Goal: Answer question/provide support: Share knowledge or assist other users

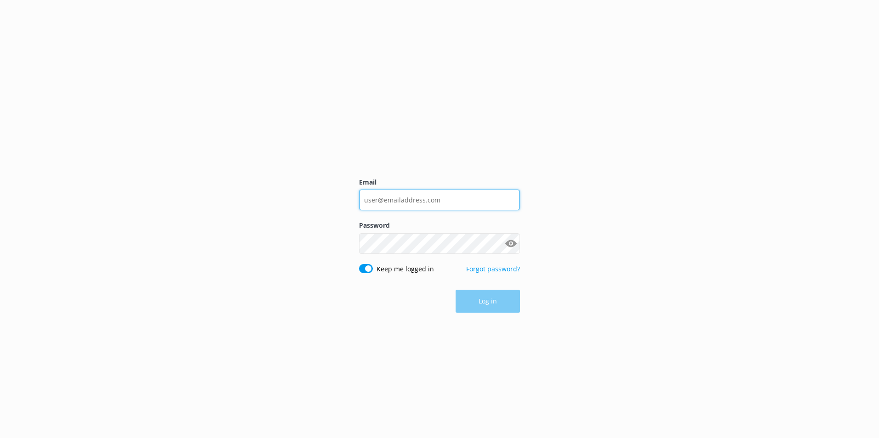
click at [401, 199] on input "Email" at bounding box center [439, 200] width 161 height 21
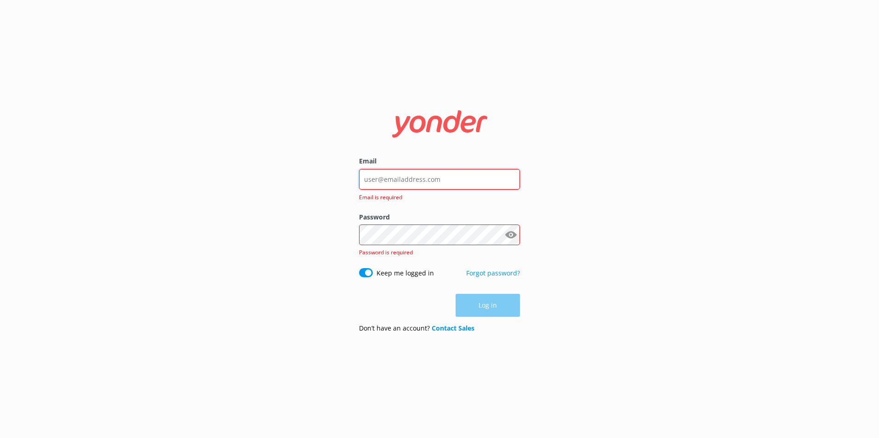
click at [428, 184] on input "Email" at bounding box center [439, 179] width 161 height 21
type input "[EMAIL_ADDRESS][DOMAIN_NAME]"
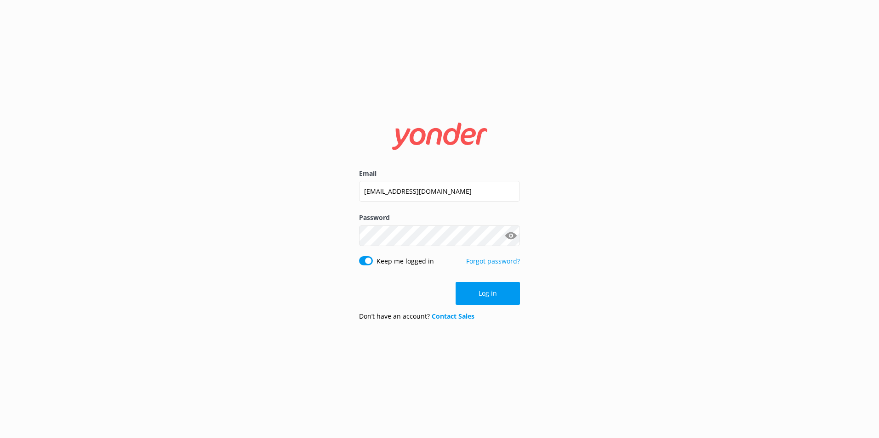
click at [508, 233] on button "Show password" at bounding box center [510, 236] width 18 height 18
click at [500, 289] on button "Log in" at bounding box center [487, 293] width 64 height 23
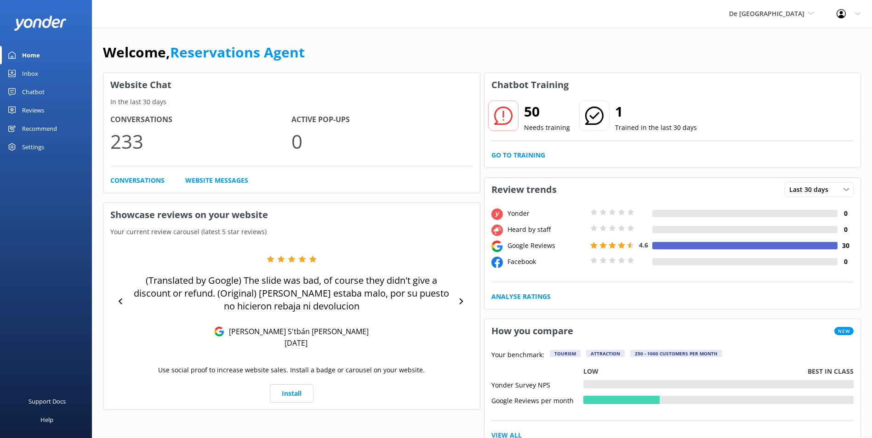
click at [42, 72] on link "Inbox" at bounding box center [46, 73] width 92 height 18
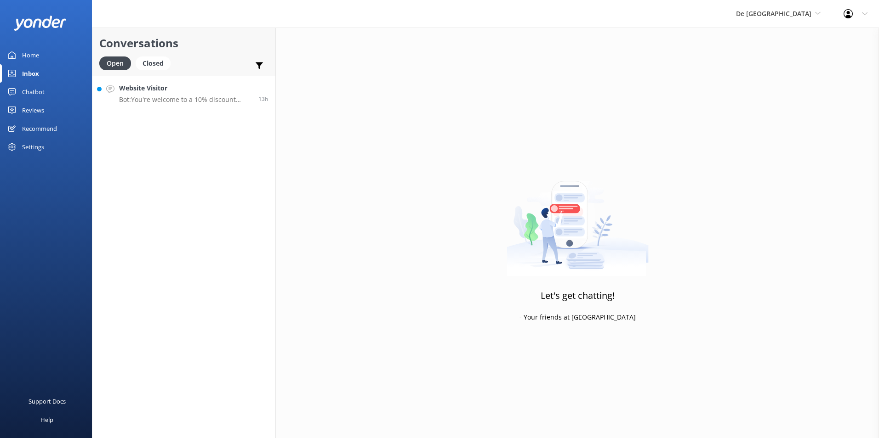
click at [189, 96] on p "Bot: You're welcome to a 10% discount using the code SAVE10 during the checkout…" at bounding box center [185, 100] width 132 height 8
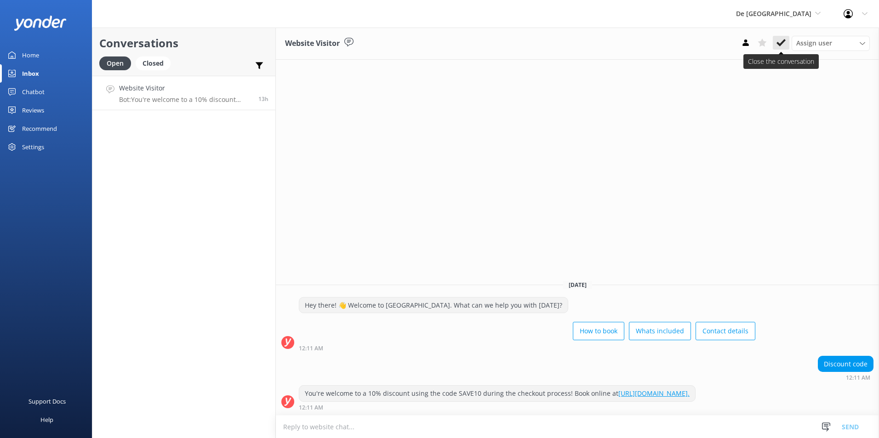
click at [783, 41] on use at bounding box center [780, 42] width 9 height 7
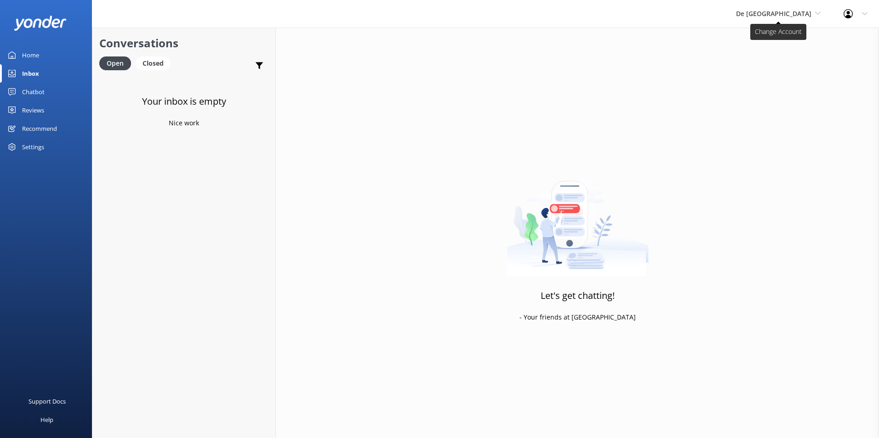
click at [788, 13] on span "De [GEOGRAPHIC_DATA]" at bounding box center [773, 13] width 75 height 9
click at [780, 61] on link "Aruba's Activities Expert" at bounding box center [770, 61] width 92 height 22
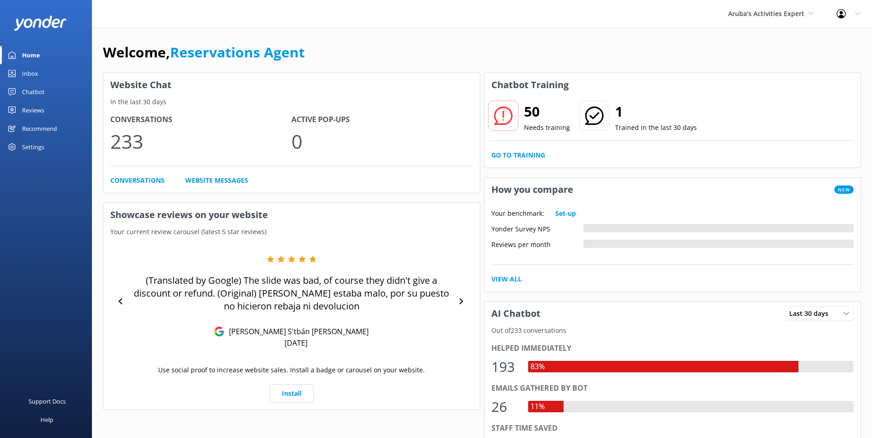
click at [45, 71] on link "Inbox" at bounding box center [46, 73] width 92 height 18
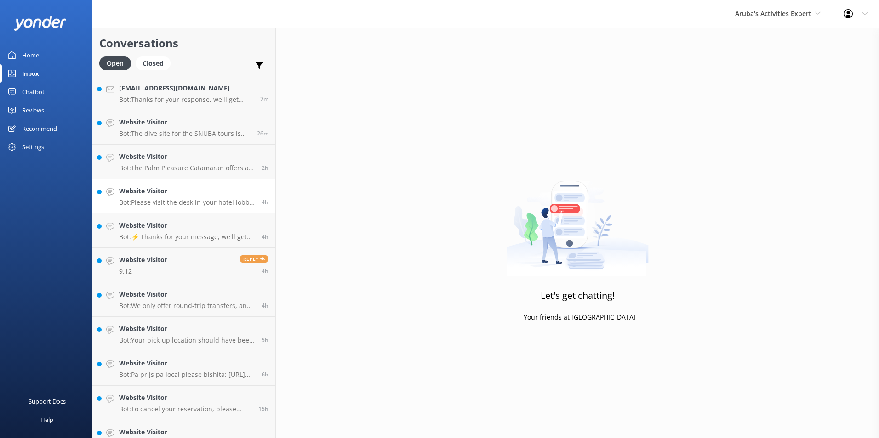
scroll to position [17, 0]
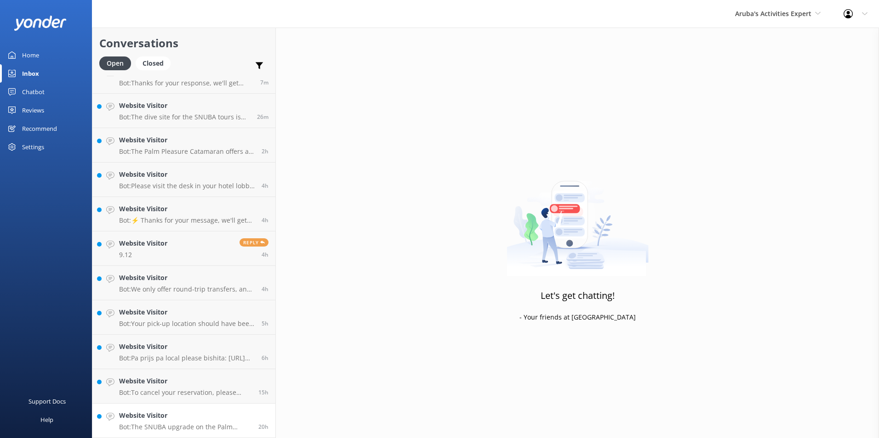
click at [165, 420] on h4 "Website Visitor" at bounding box center [185, 416] width 132 height 10
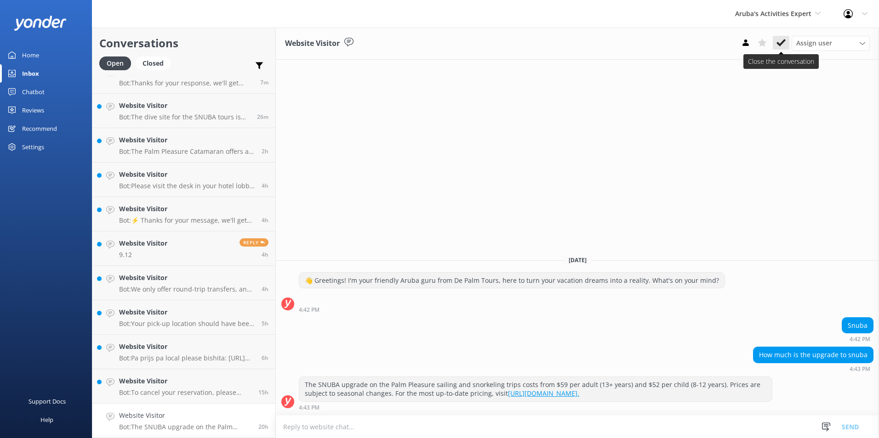
click at [776, 42] on button at bounding box center [780, 43] width 17 height 14
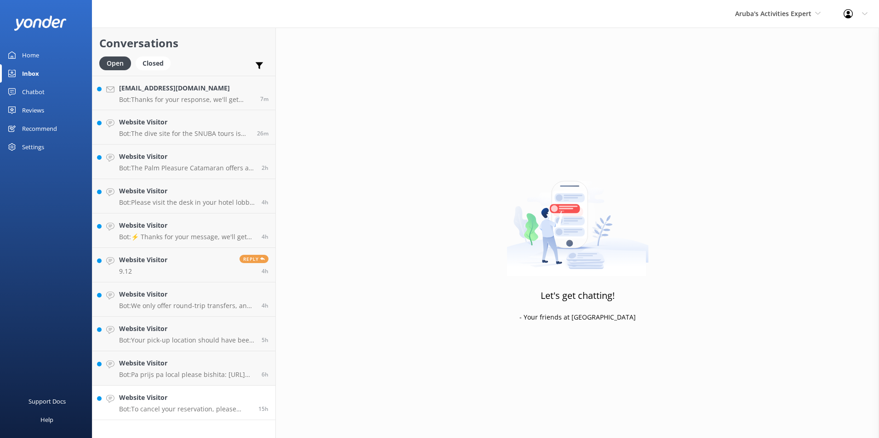
click at [138, 401] on h4 "Website Visitor" at bounding box center [185, 398] width 132 height 10
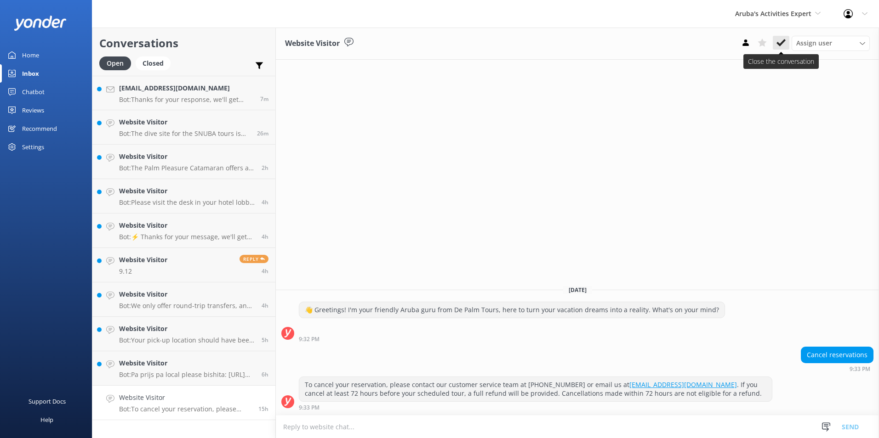
click at [777, 40] on icon at bounding box center [780, 42] width 9 height 9
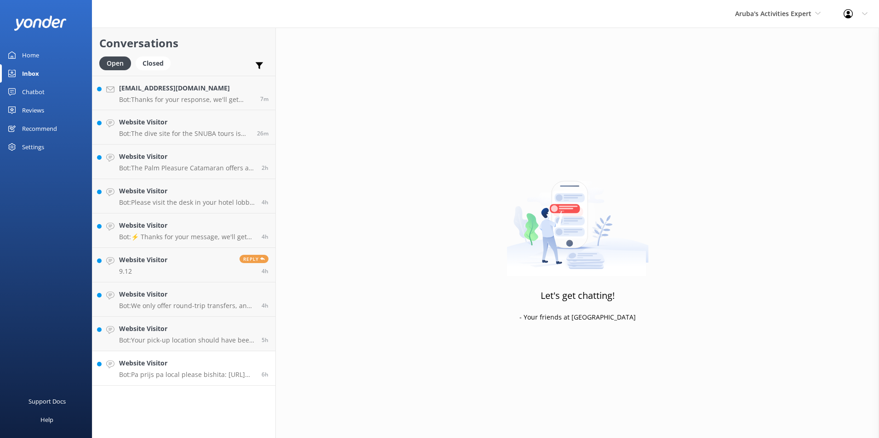
click at [191, 367] on h4 "Website Visitor" at bounding box center [187, 363] width 136 height 10
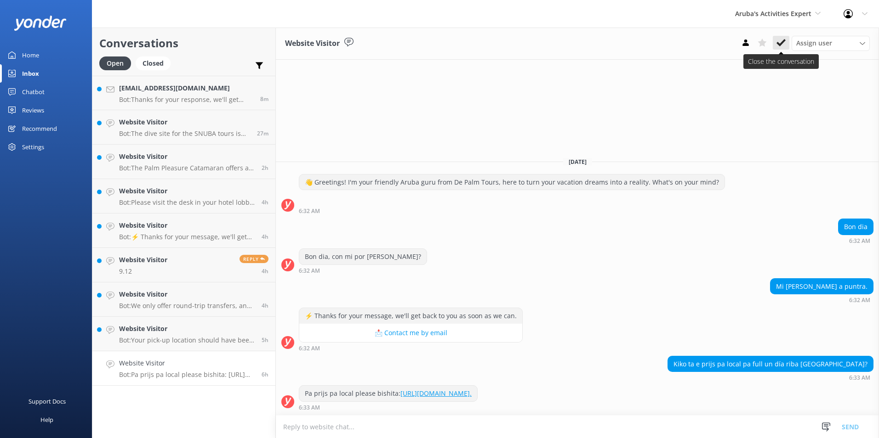
click at [783, 43] on use at bounding box center [780, 42] width 9 height 7
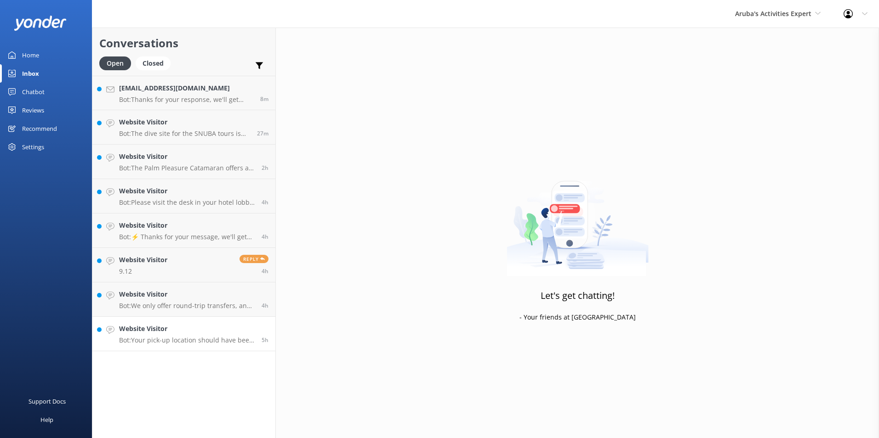
click at [182, 339] on p "Bot: Your pick-up location should have been sent to the email used to book your…" at bounding box center [187, 340] width 136 height 8
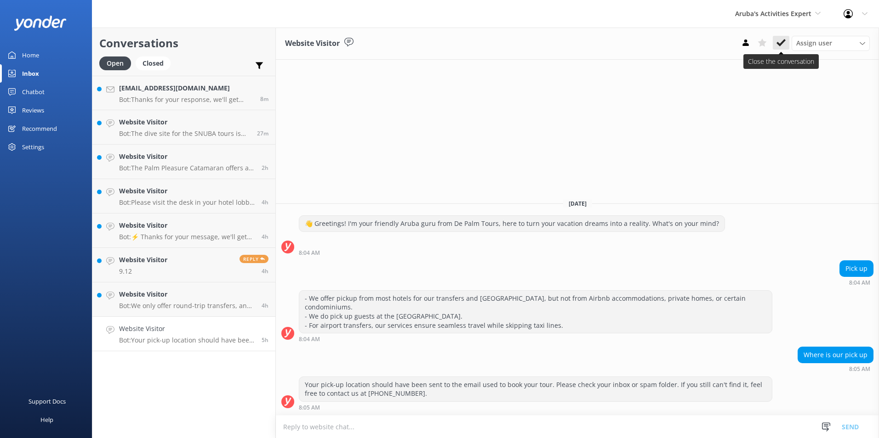
click at [786, 38] on button at bounding box center [780, 43] width 17 height 14
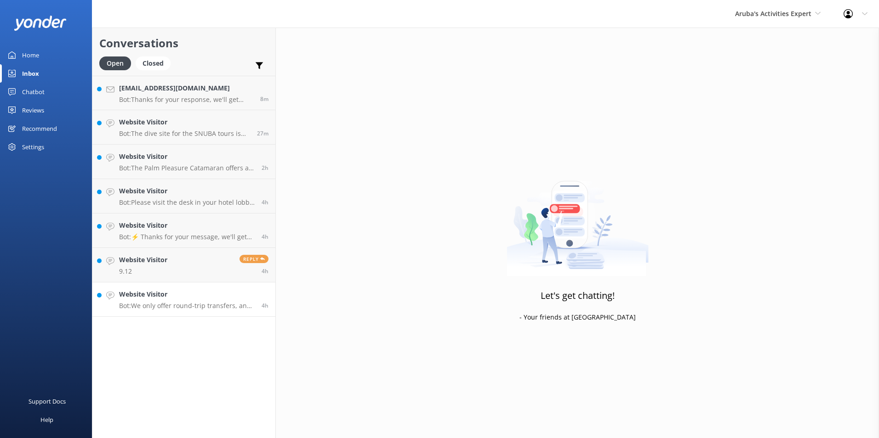
click at [158, 300] on div "Website Visitor Bot: We only offer round-trip transfers, and the only service t…" at bounding box center [187, 299] width 136 height 20
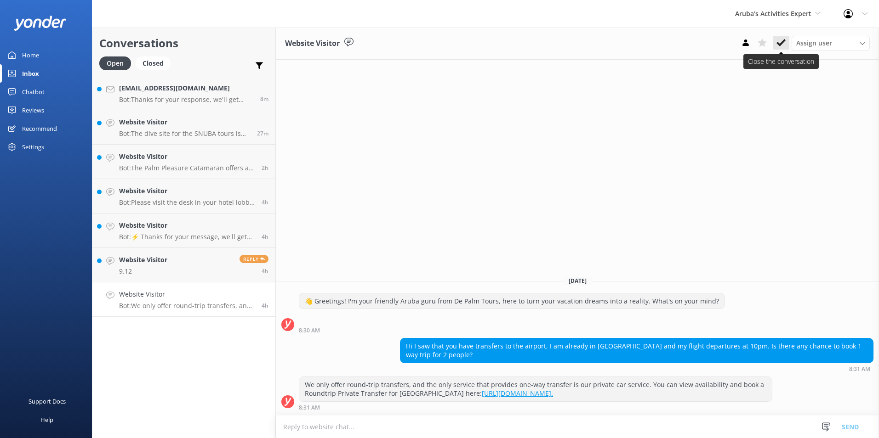
click at [777, 42] on icon at bounding box center [780, 42] width 9 height 9
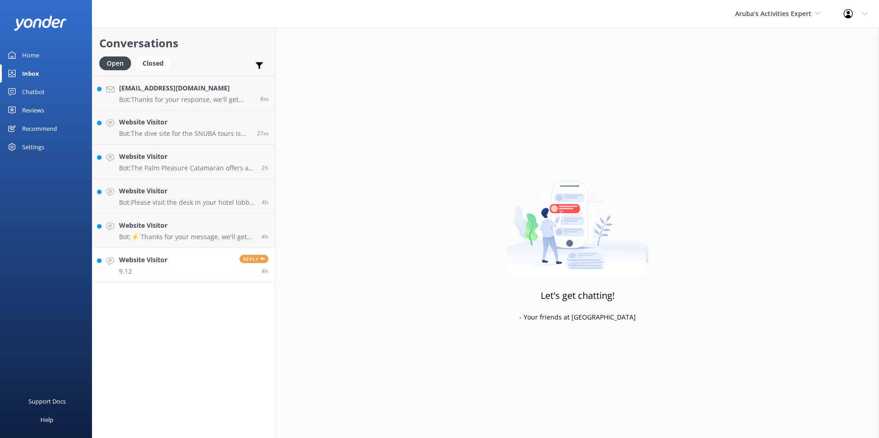
click at [187, 268] on link "Website Visitor 9.12 Reply 4h" at bounding box center [183, 265] width 183 height 34
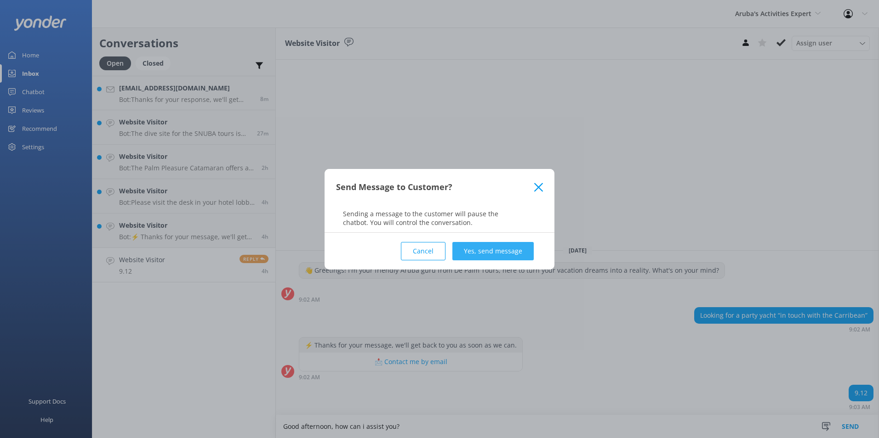
type textarea "Good afternoon, how can i assist you?"
click at [501, 247] on button "Yes, send message" at bounding box center [492, 251] width 81 height 18
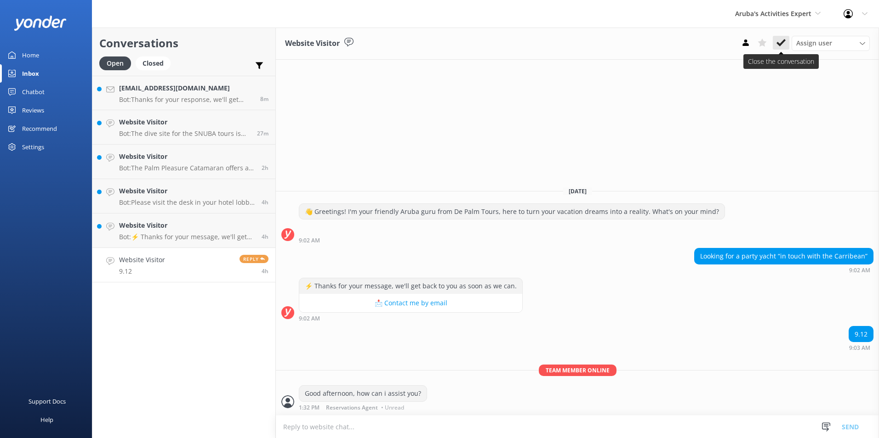
click at [783, 40] on icon at bounding box center [780, 42] width 9 height 9
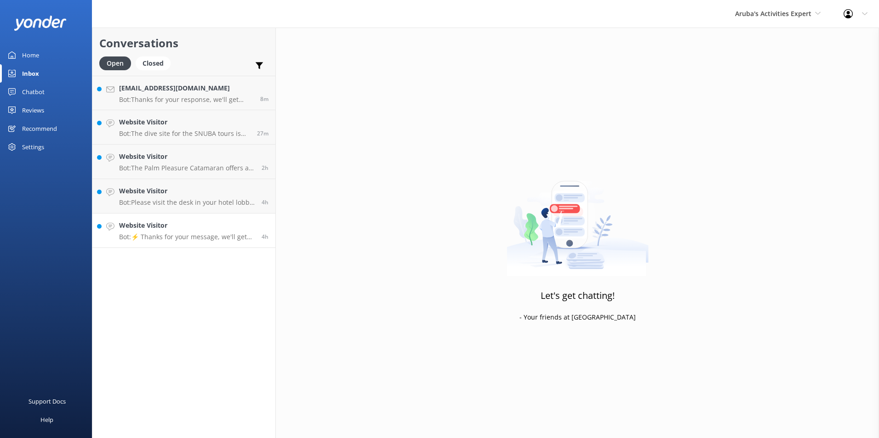
click at [198, 222] on h4 "Website Visitor" at bounding box center [187, 226] width 136 height 10
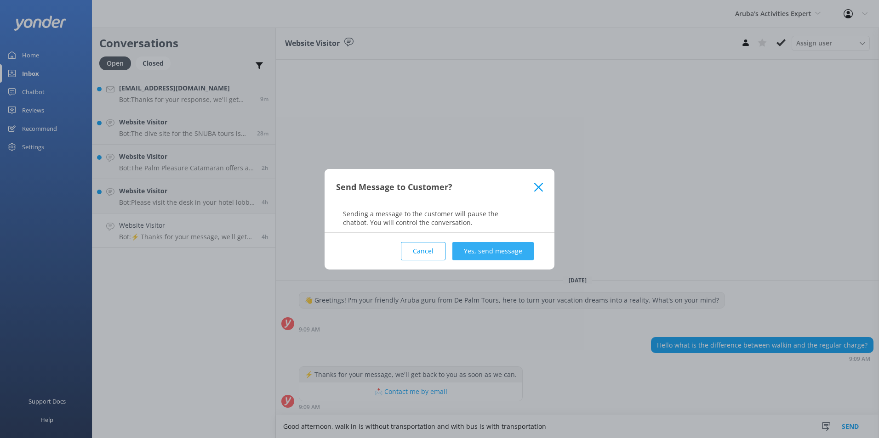
type textarea "Good afternoon, walk in is without transportation and with bus is with transpor…"
click at [485, 254] on button "Yes, send message" at bounding box center [492, 251] width 81 height 18
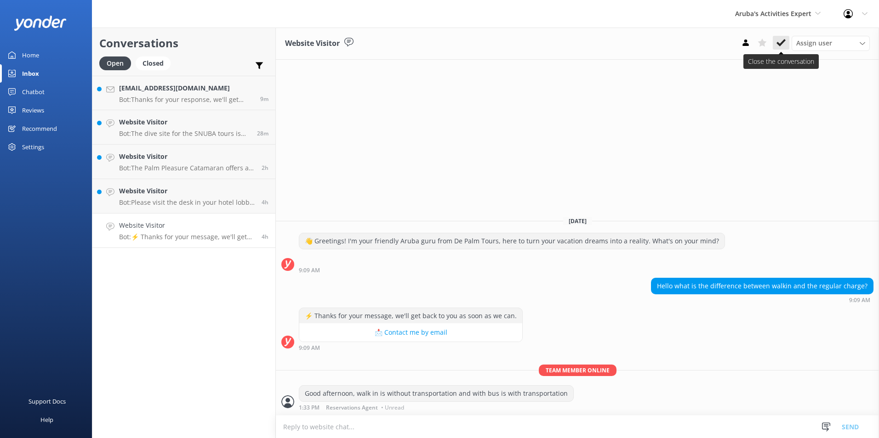
click at [785, 40] on button at bounding box center [780, 43] width 17 height 14
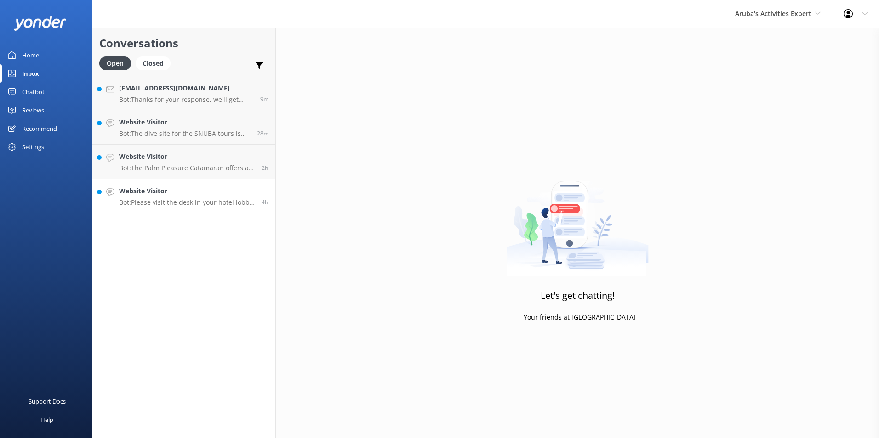
click at [201, 191] on h4 "Website Visitor" at bounding box center [187, 191] width 136 height 10
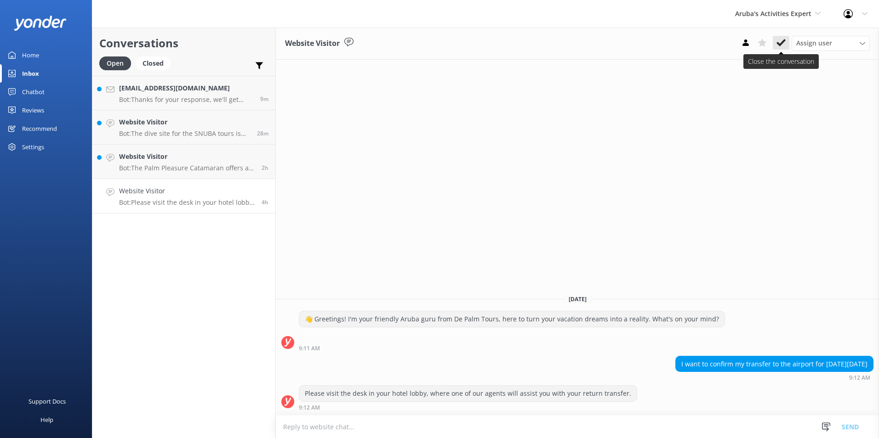
click at [777, 40] on icon at bounding box center [780, 42] width 9 height 9
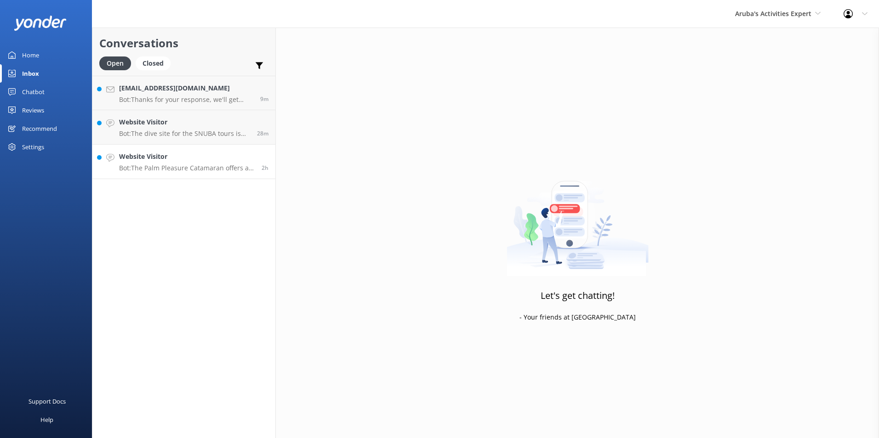
click at [206, 164] on div "Website Visitor Bot: The Palm Pleasure Catamaran offers a SNUBA upgrade, which …" at bounding box center [187, 162] width 136 height 20
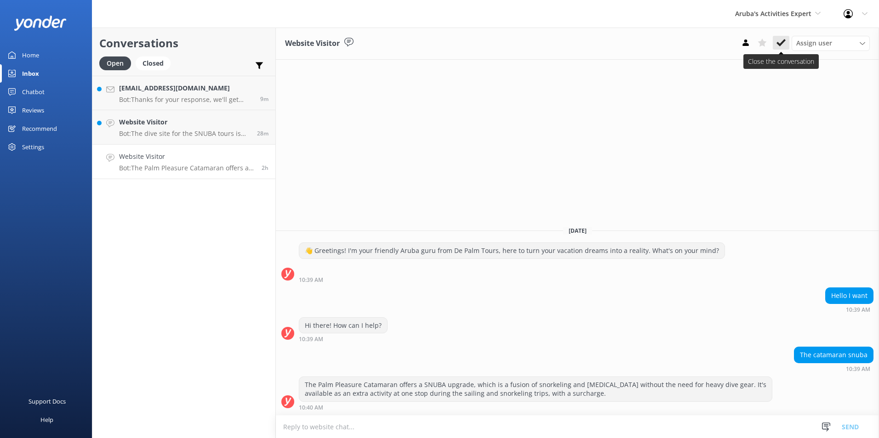
click at [779, 41] on icon at bounding box center [780, 42] width 9 height 9
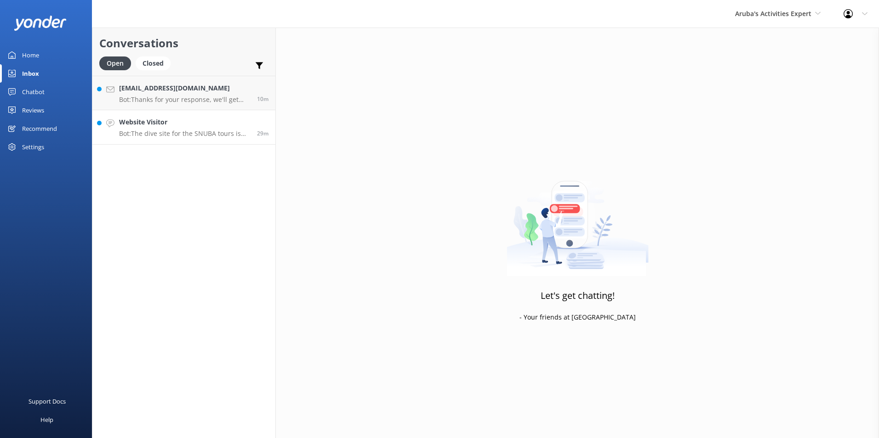
click at [205, 134] on p "Bot: The dive site for the SNUBA tours is determined by the attendant, so it is…" at bounding box center [184, 134] width 131 height 8
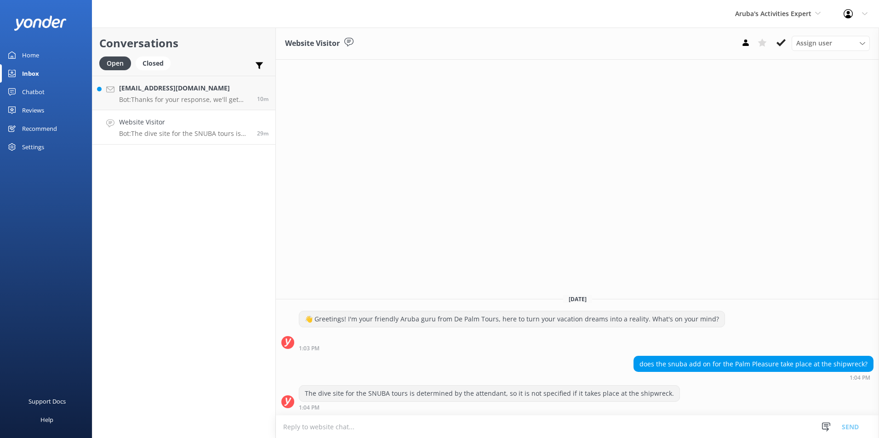
click at [783, 40] on use at bounding box center [780, 42] width 9 height 7
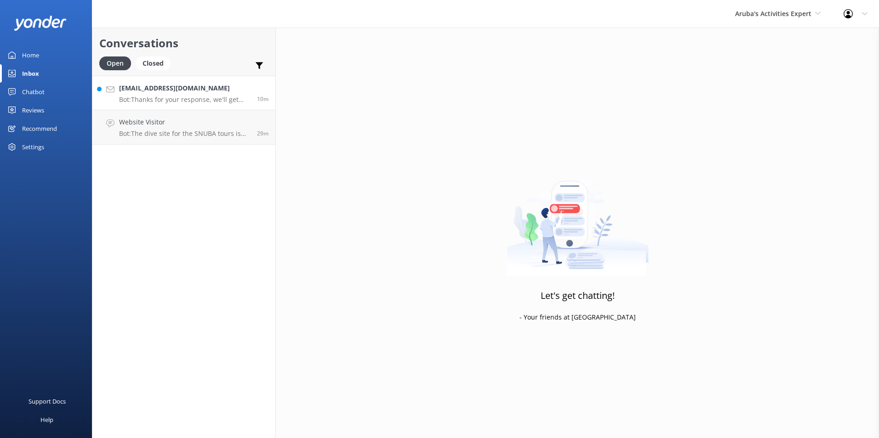
click at [160, 86] on h4 "[EMAIL_ADDRESS][DOMAIN_NAME]" at bounding box center [184, 88] width 131 height 10
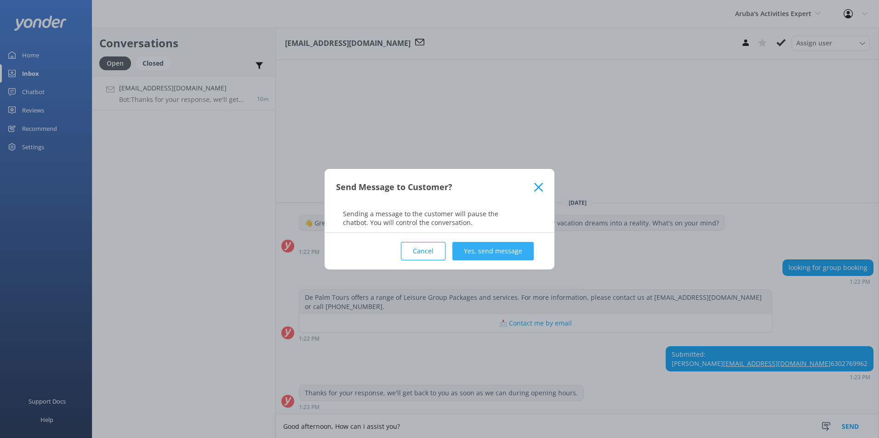
type textarea "Good afternoon, How can i assist you?"
click at [501, 244] on button "Yes, send message" at bounding box center [492, 251] width 81 height 18
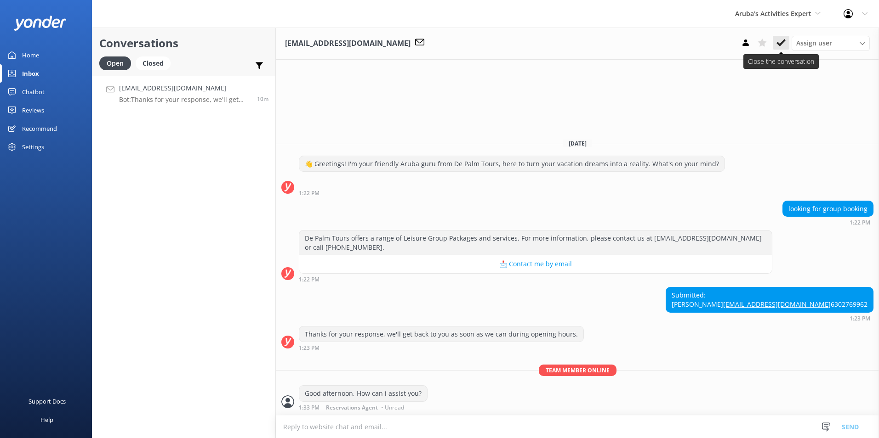
click at [783, 42] on use at bounding box center [780, 42] width 9 height 7
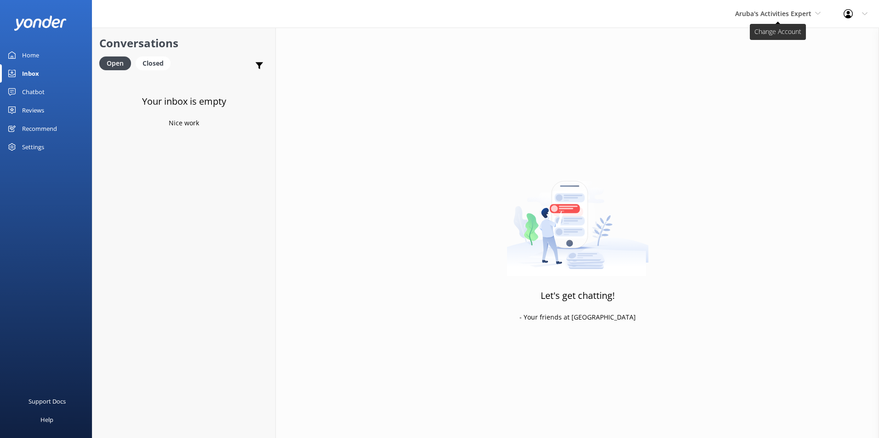
click at [773, 12] on span "Aruba's Activities Expert" at bounding box center [773, 13] width 76 height 9
click at [755, 80] on link "The Captain" at bounding box center [769, 83] width 92 height 22
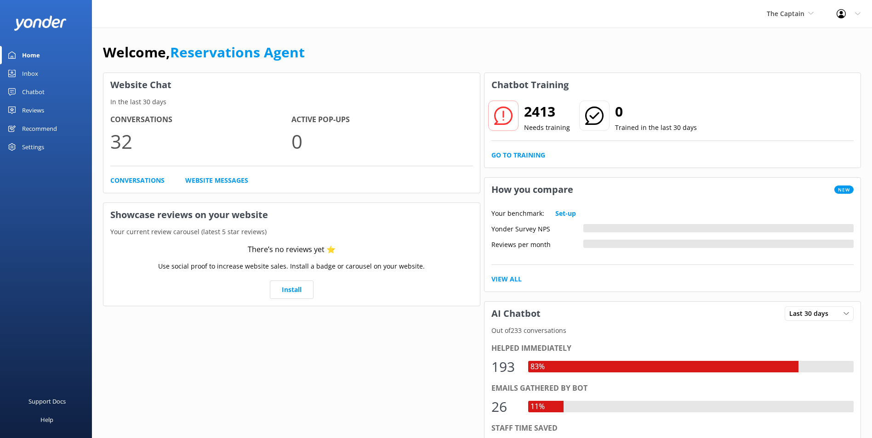
click at [36, 71] on div "Inbox" at bounding box center [30, 73] width 16 height 18
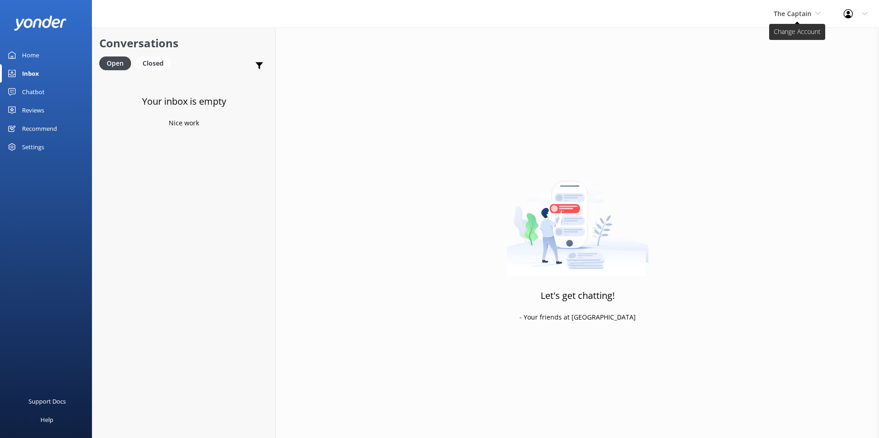
click at [797, 11] on span "The Captain" at bounding box center [792, 13] width 38 height 9
click at [784, 59] on link "Aruba's Activities Expert" at bounding box center [808, 61] width 92 height 22
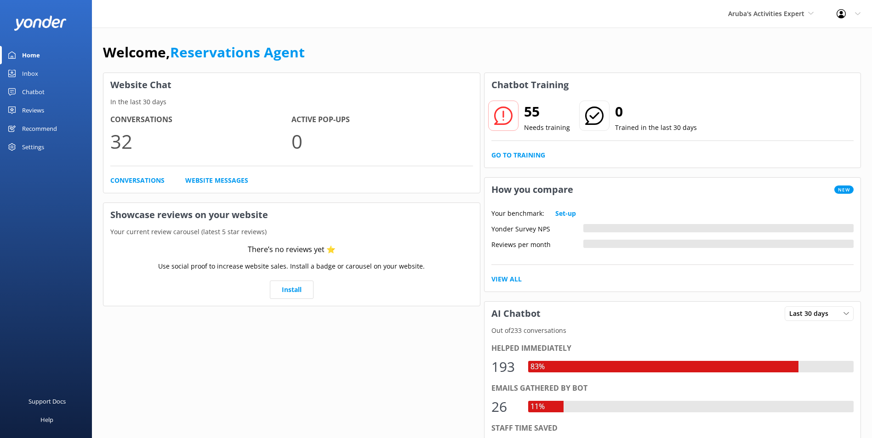
click at [34, 70] on div "Inbox" at bounding box center [30, 73] width 16 height 18
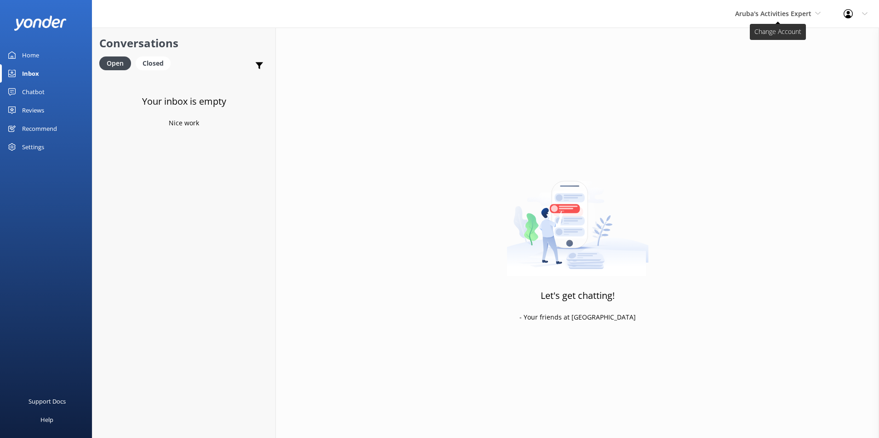
click at [766, 14] on span "Aruba's Activities Expert" at bounding box center [773, 13] width 76 height 9
click at [768, 42] on link "De [GEOGRAPHIC_DATA]" at bounding box center [769, 39] width 92 height 22
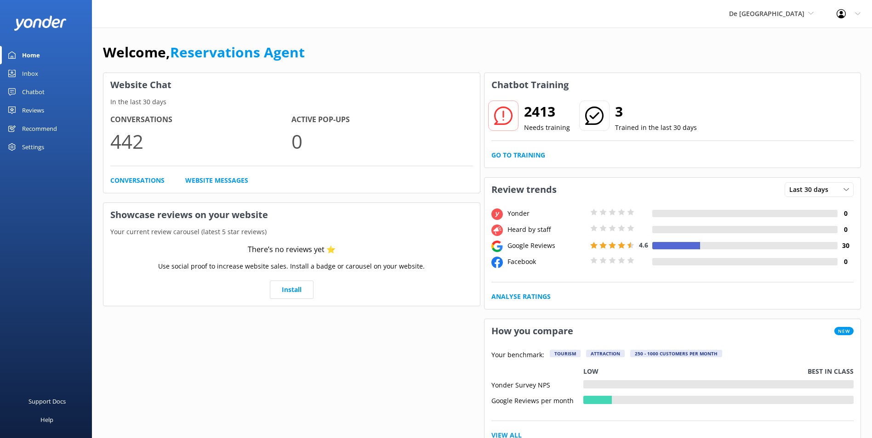
click at [39, 69] on link "Inbox" at bounding box center [46, 73] width 92 height 18
